Goal: Navigation & Orientation: Find specific page/section

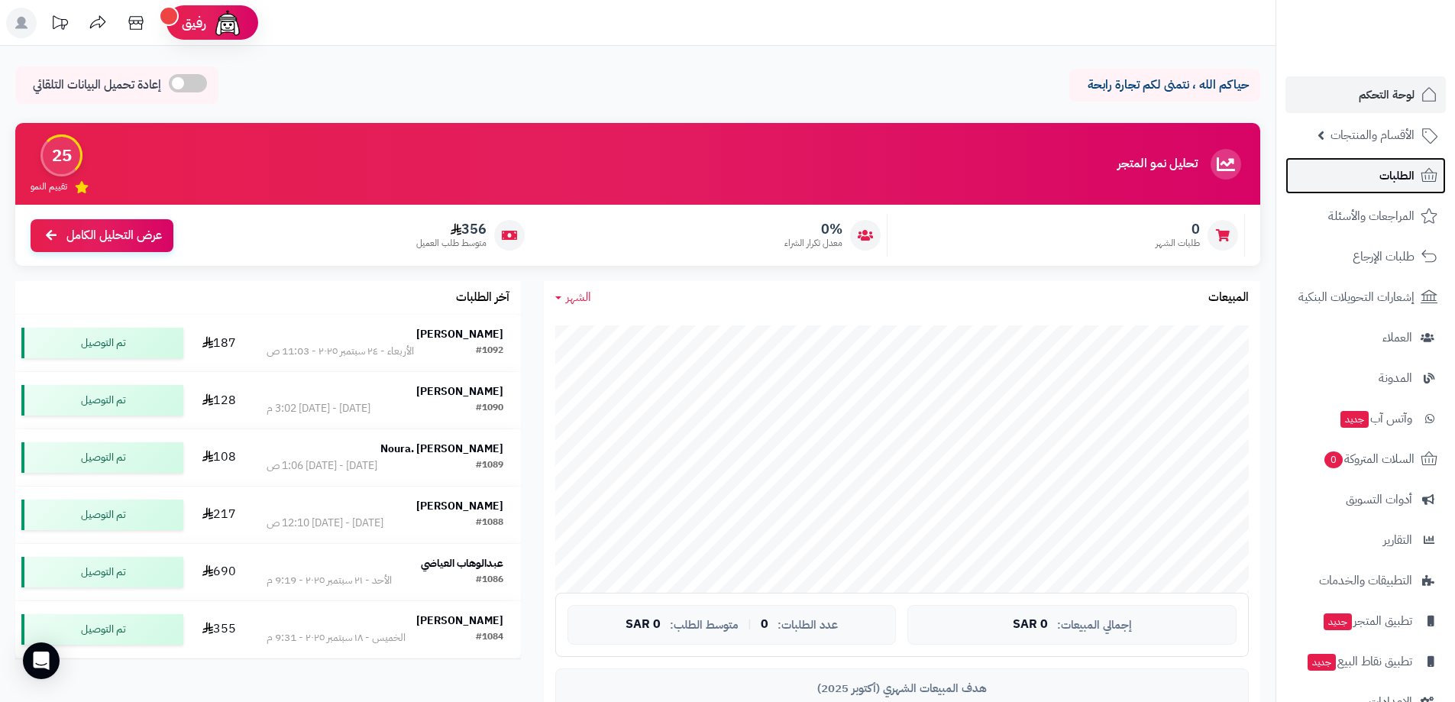
click at [1395, 173] on span "الطلبات" at bounding box center [1396, 175] width 35 height 21
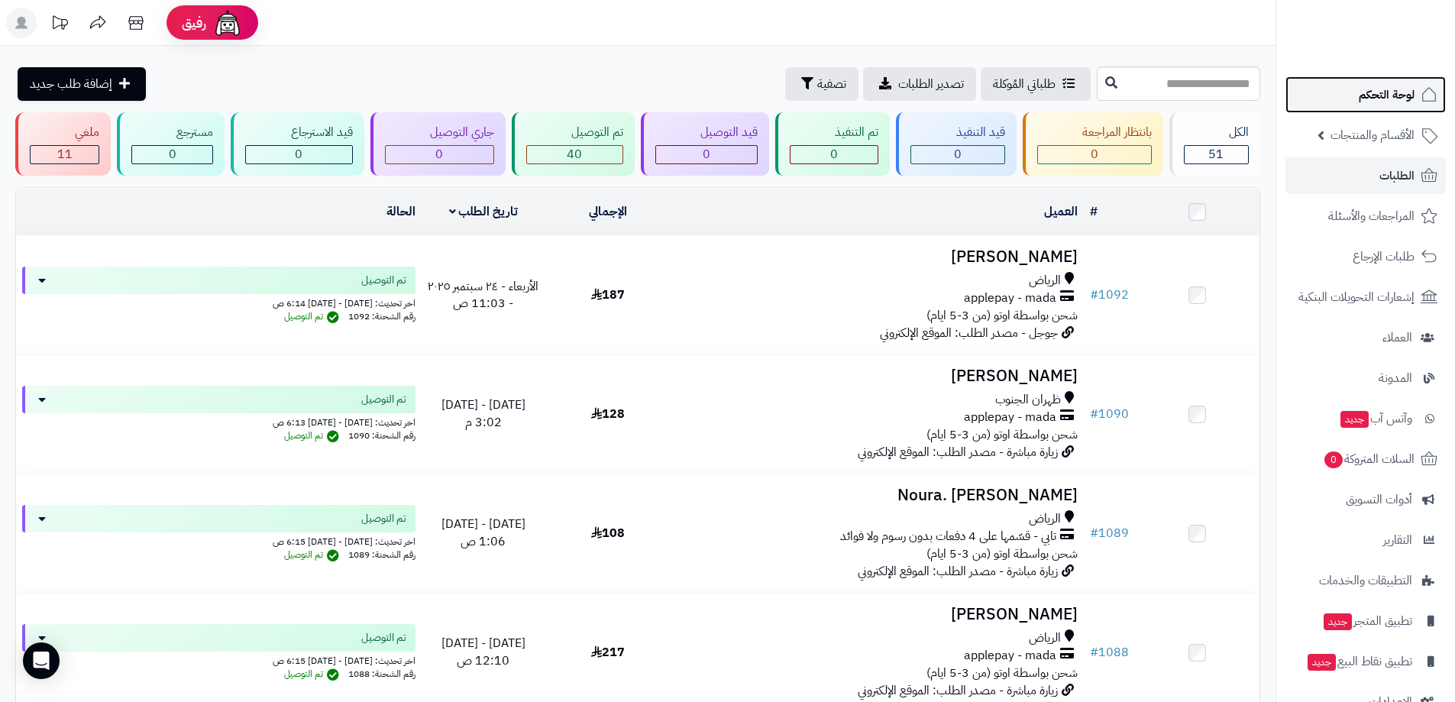
click at [1413, 96] on span "لوحة التحكم" at bounding box center [1387, 94] width 56 height 21
